Goal: Task Accomplishment & Management: Manage account settings

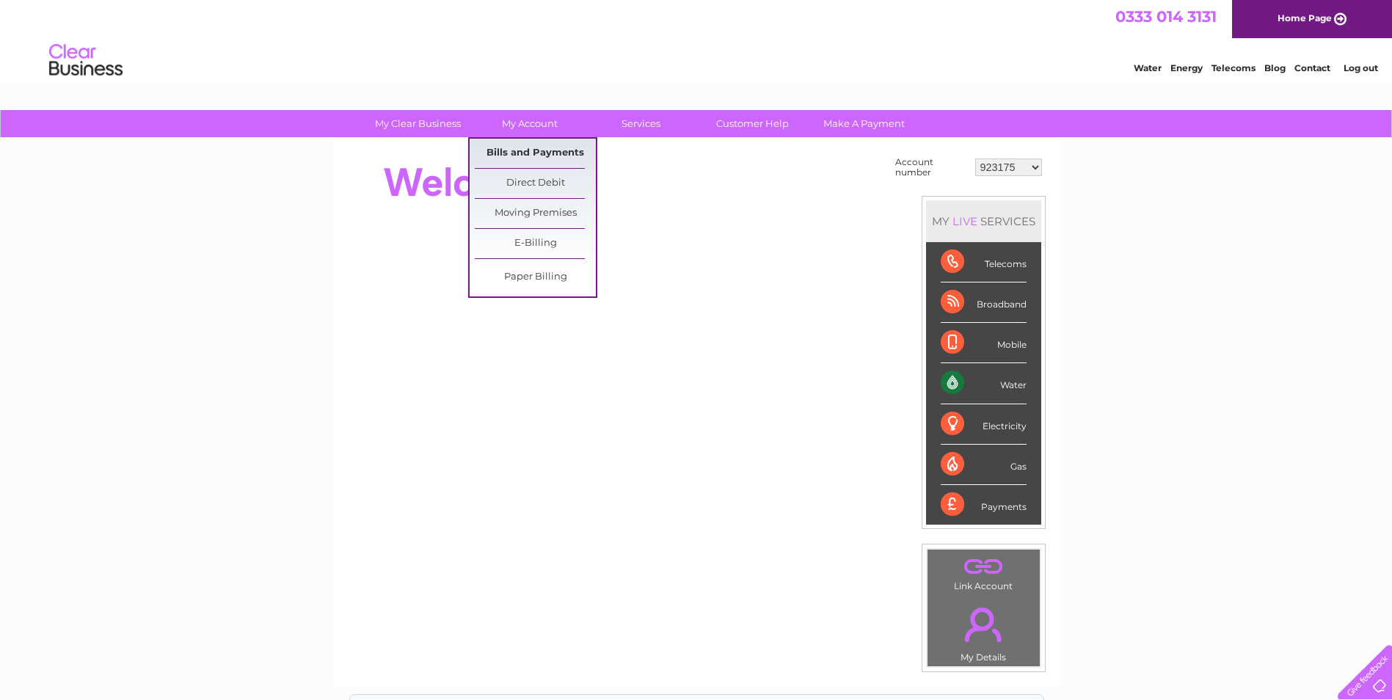
click at [547, 150] on link "Bills and Payments" at bounding box center [535, 153] width 121 height 29
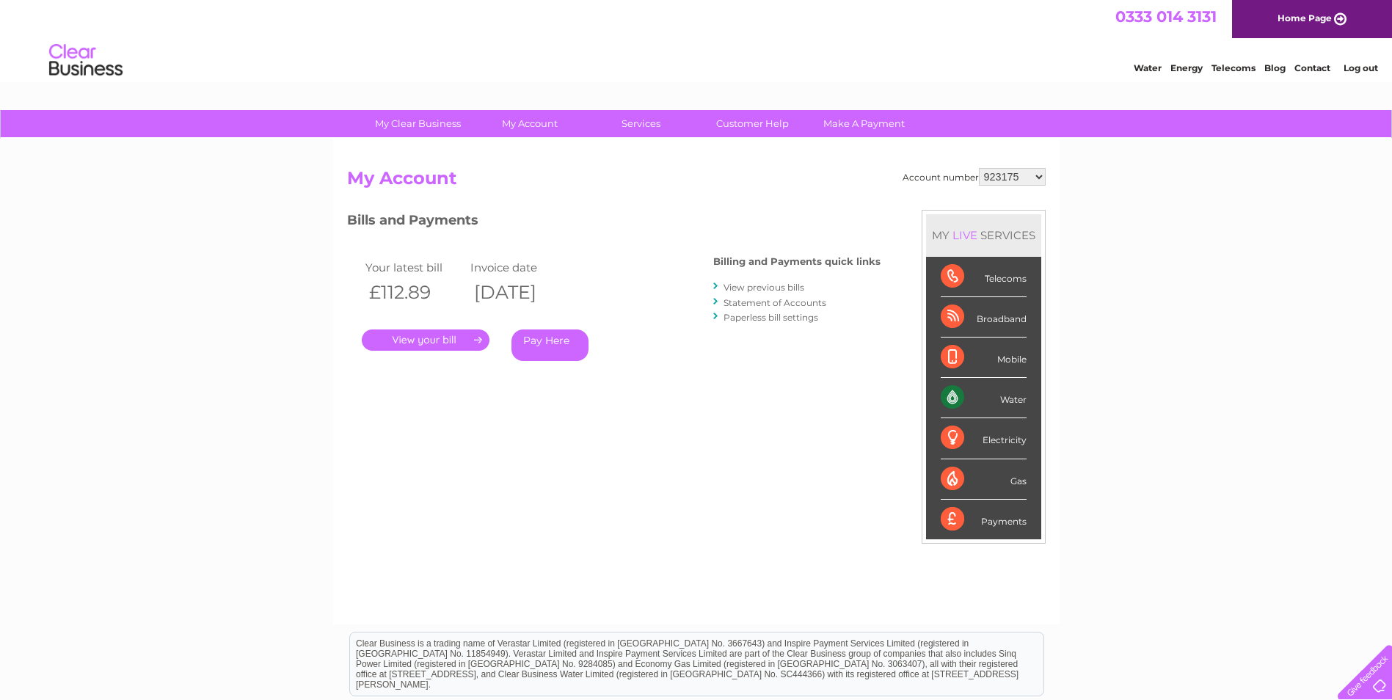
click at [459, 345] on link "." at bounding box center [426, 340] width 128 height 21
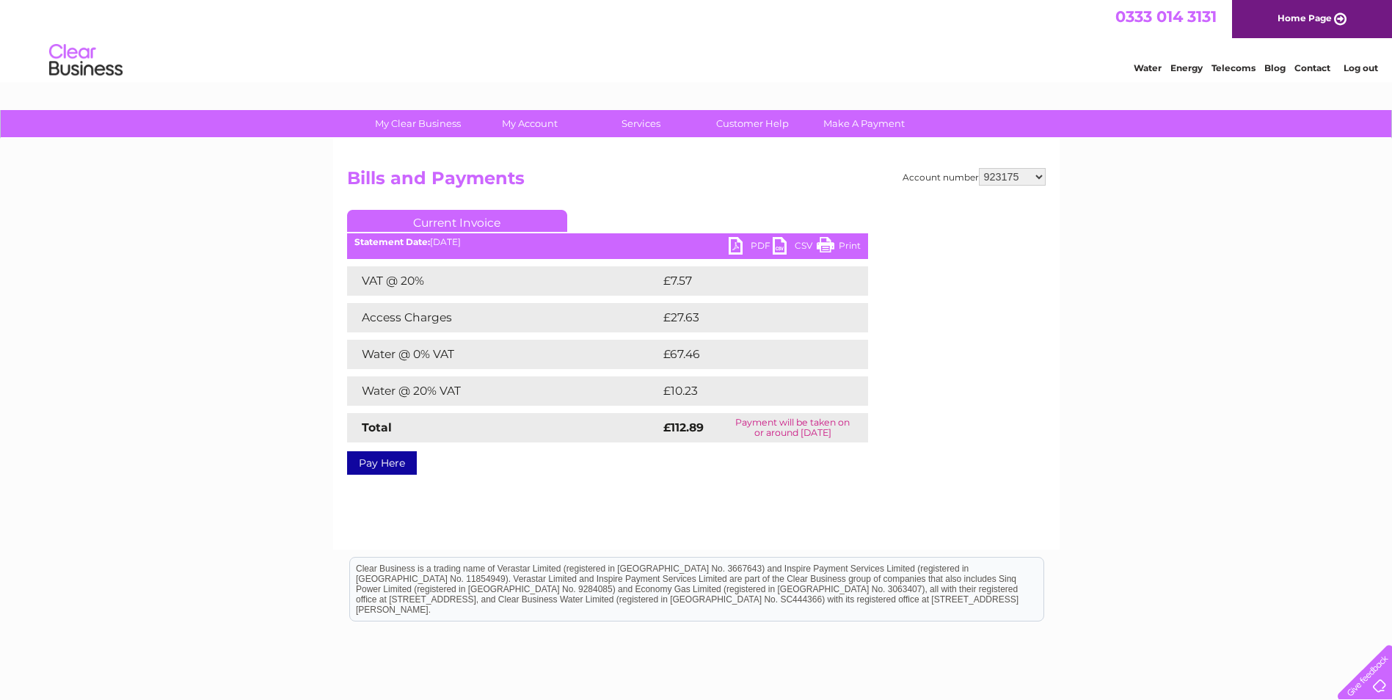
click at [760, 247] on link "PDF" at bounding box center [751, 247] width 44 height 21
